Goal: Obtain resource: Download file/media

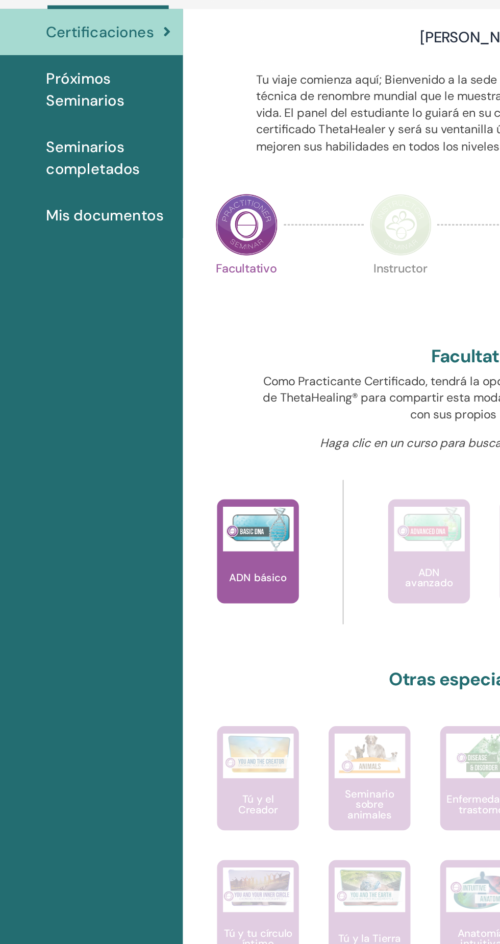
click at [83, 260] on span "Mis documentos" at bounding box center [99, 253] width 81 height 15
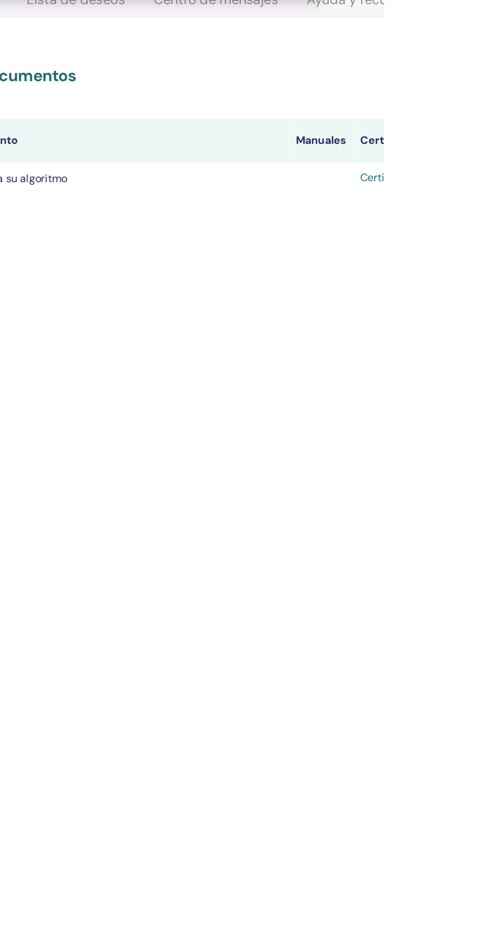
click at [500, 231] on font "Certificado" at bounding box center [503, 226] width 42 height 11
